Goal: Transaction & Acquisition: Purchase product/service

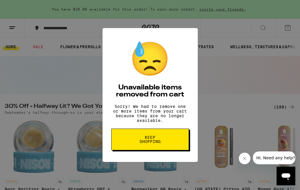
click at [157, 142] on span "Keep Shopping" at bounding box center [150, 140] width 30 height 8
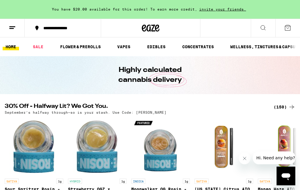
click at [284, 108] on div "(150)" at bounding box center [285, 107] width 22 height 7
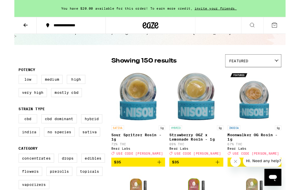
scroll to position [27, 0]
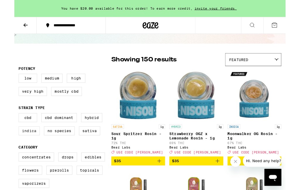
click at [23, 150] on label "Indica" at bounding box center [16, 145] width 23 height 10
click at [6, 127] on input "Indica" at bounding box center [6, 126] width 0 height 0
checkbox input "true"
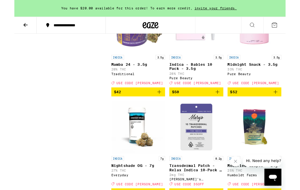
scroll to position [1113, 0]
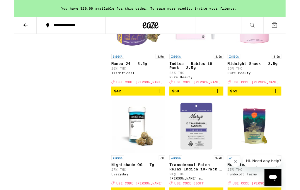
click at [278, 57] on img "Open page for Midnight Snack - 3.5g from Pure Beauty" at bounding box center [265, 28] width 59 height 59
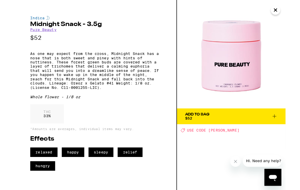
click at [290, 128] on icon at bounding box center [287, 128] width 7 height 7
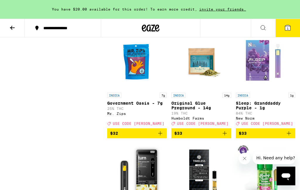
scroll to position [854, 0]
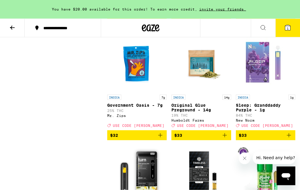
click at [290, 28] on icon at bounding box center [287, 27] width 5 height 5
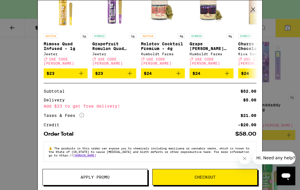
scroll to position [91, 0]
click at [111, 176] on span "Apply Promo" at bounding box center [95, 178] width 105 height 4
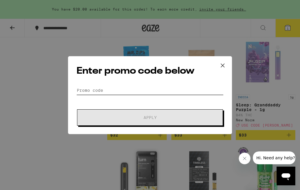
click at [145, 87] on input "Promo Code" at bounding box center [149, 90] width 147 height 9
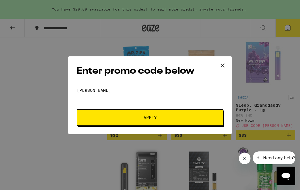
type input "[PERSON_NAME]"
click at [156, 121] on button "Apply" at bounding box center [150, 118] width 146 height 16
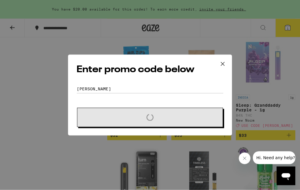
scroll to position [854, 0]
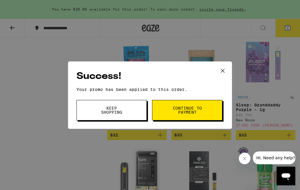
click at [119, 111] on span "Keep Shopping" at bounding box center [112, 110] width 30 height 8
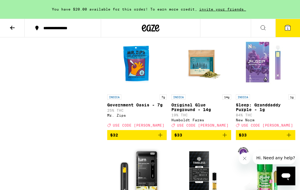
click at [288, 30] on span "1" at bounding box center [288, 29] width 2 height 4
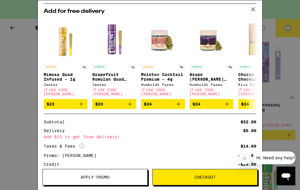
scroll to position [53, 0]
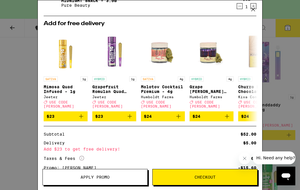
click at [240, 68] on img "Open page for Churro Milk Chocolate Bar from Kiva Confections" at bounding box center [260, 52] width 44 height 44
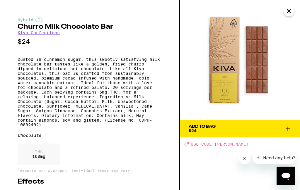
click at [289, 11] on icon "Close" at bounding box center [288, 11] width 3 height 3
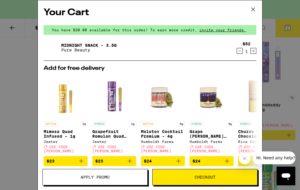
click at [253, 10] on icon at bounding box center [253, 9] width 9 height 9
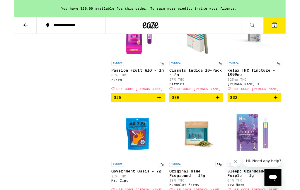
scroll to position [769, 0]
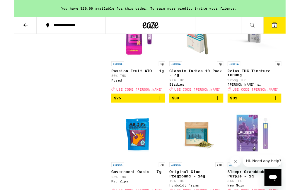
click at [209, 65] on img "Open page for Classic Indica 10-Pack - 7g from Birdies" at bounding box center [201, 35] width 59 height 59
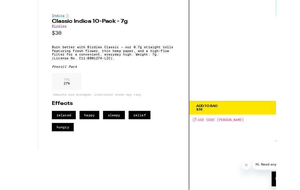
scroll to position [690, 0]
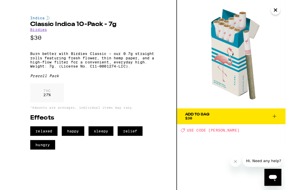
click at [291, 11] on icon "Close" at bounding box center [288, 11] width 7 height 9
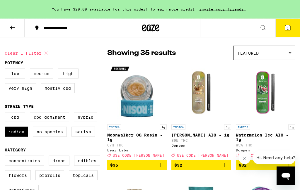
scroll to position [36, 0]
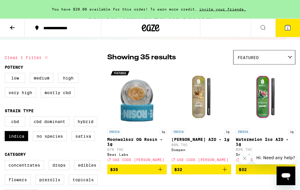
click at [292, 56] on icon at bounding box center [290, 57] width 5 height 3
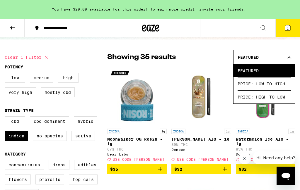
scroll to position [35, 0]
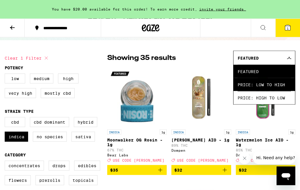
click at [281, 84] on span "Price: Low to High" at bounding box center [264, 84] width 53 height 13
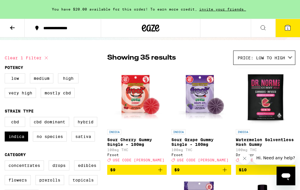
click at [276, 93] on img "Open page for Watermelon Solventless Hash Gummy from Dr. Norm's" at bounding box center [265, 97] width 57 height 59
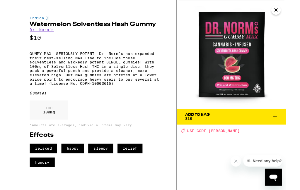
scroll to position [33, 0]
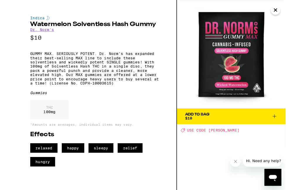
click at [285, 13] on button "Close" at bounding box center [289, 11] width 11 height 11
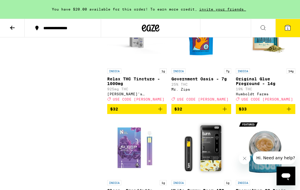
scroll to position [762, 0]
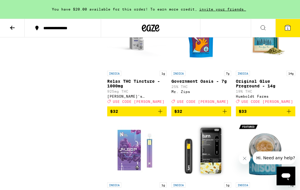
click at [288, 29] on span "1" at bounding box center [288, 29] width 2 height 4
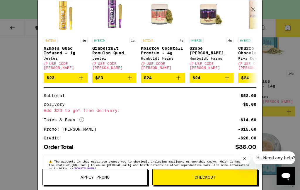
scroll to position [86, 0]
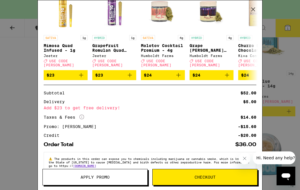
click at [81, 73] on icon "Add to bag" at bounding box center [81, 75] width 7 height 7
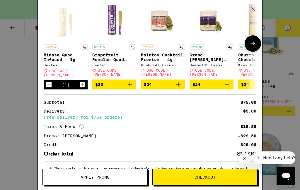
scroll to position [98, 0]
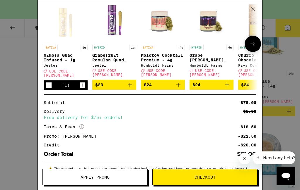
click at [50, 87] on icon "Decrement" at bounding box center [48, 85] width 5 height 7
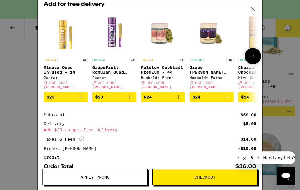
scroll to position [62, 0]
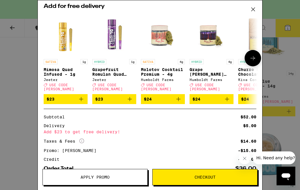
click at [115, 45] on img "Open page for Grapefruit Romulan Quad Infused - 1g from Jeeter" at bounding box center [114, 34] width 44 height 44
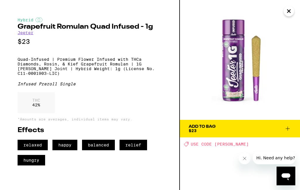
click at [289, 13] on icon "Close" at bounding box center [288, 11] width 7 height 9
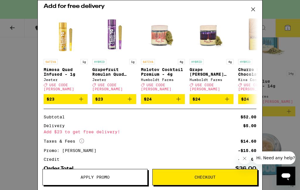
click at [290, 53] on div "Your Cart You have $20.00 available for this order! To earn more credit, invite…" at bounding box center [150, 95] width 300 height 190
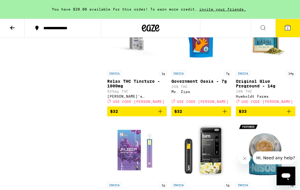
click at [15, 29] on icon at bounding box center [12, 27] width 7 height 7
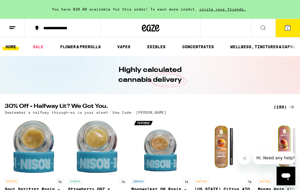
click at [14, 28] on icon at bounding box center [12, 27] width 7 height 7
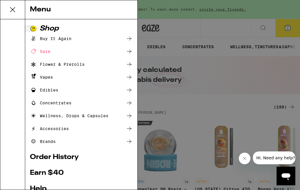
click at [16, 26] on div "Menu Shop Buy It Again Sale Flower & Prerolls Vapes Edibles Concentrates Wellne…" at bounding box center [150, 95] width 300 height 190
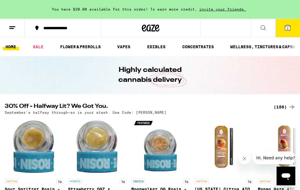
click at [14, 29] on icon at bounding box center [12, 27] width 7 height 7
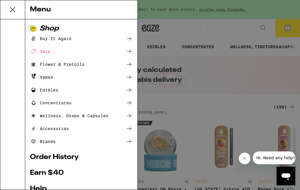
click at [47, 50] on div "Sale" at bounding box center [40, 51] width 21 height 7
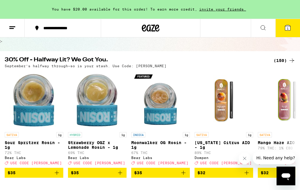
scroll to position [41, 0]
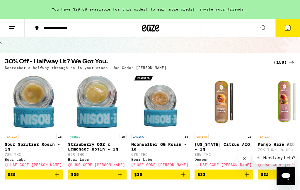
click at [286, 64] on div "(150)" at bounding box center [285, 62] width 22 height 7
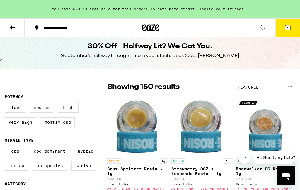
click at [292, 86] on icon at bounding box center [290, 87] width 5 height 3
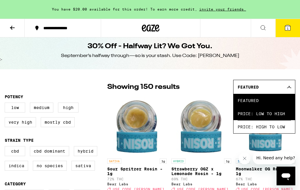
click at [275, 115] on span "Price: Low to High" at bounding box center [264, 113] width 53 height 13
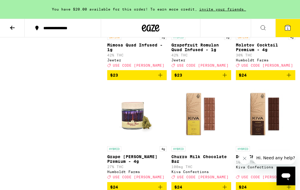
scroll to position [2253, 0]
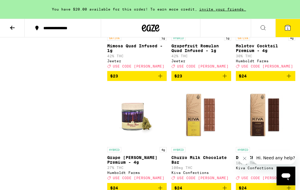
click at [203, 33] on img "Open page for Grapefruit Romulan Quad Infused - 1g from Jeeter" at bounding box center [201, 3] width 59 height 59
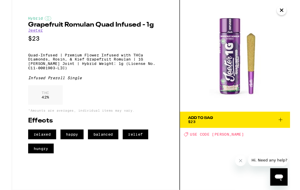
scroll to position [2214, 0]
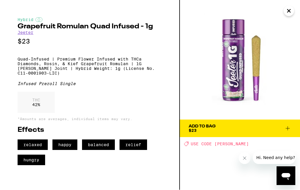
click at [289, 12] on icon "Close" at bounding box center [288, 11] width 3 height 3
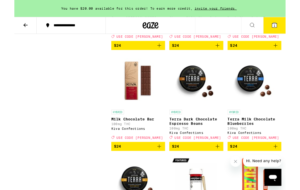
scroll to position [2399, 0]
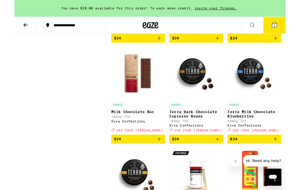
click at [141, 19] on p "Grape [PERSON_NAME] Premium - 4g" at bounding box center [136, 14] width 59 height 9
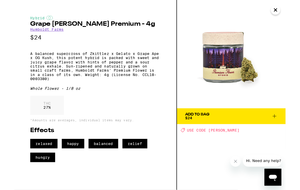
scroll to position [2328, 0]
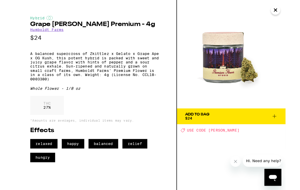
click at [290, 12] on icon "Close" at bounding box center [288, 11] width 7 height 9
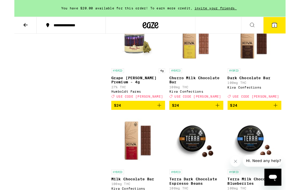
scroll to position [2325, 0]
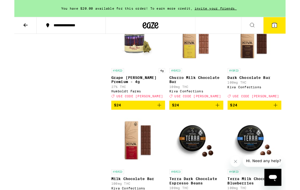
click at [224, 8] on icon "Add to bag" at bounding box center [224, 4] width 7 height 7
click at [288, 28] on span "2" at bounding box center [288, 29] width 2 height 4
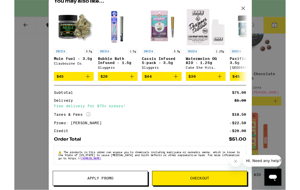
scroll to position [2442, 0]
